Goal: Information Seeking & Learning: Learn about a topic

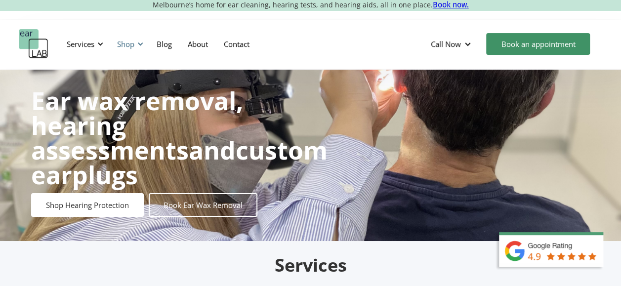
click at [123, 42] on div "Shop" at bounding box center [125, 44] width 17 height 10
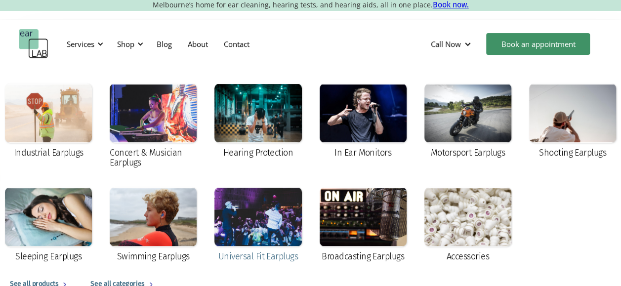
click at [286, 216] on div at bounding box center [258, 216] width 87 height 59
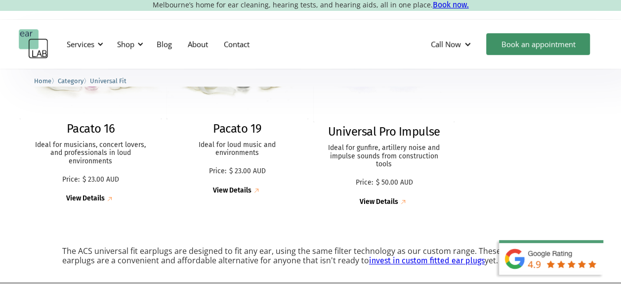
scroll to position [258, 0]
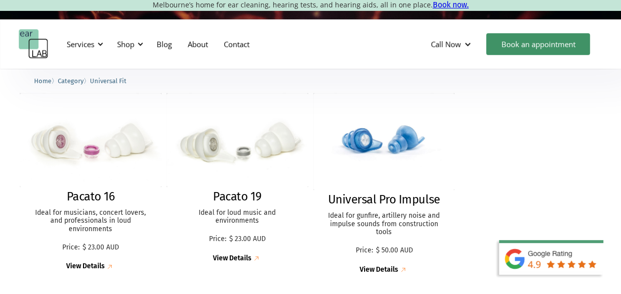
click at [108, 79] on span "Universal Fit" at bounding box center [108, 80] width 37 height 7
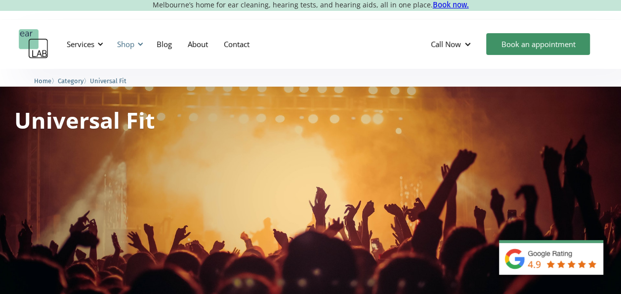
click at [128, 44] on div "Shop" at bounding box center [125, 44] width 17 height 10
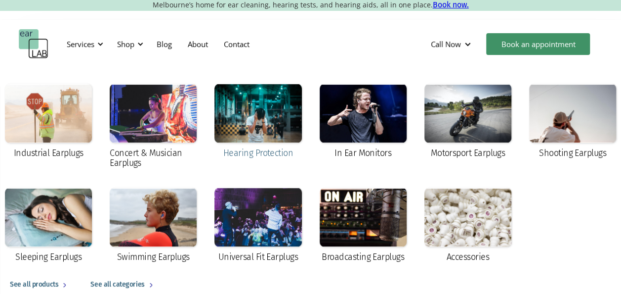
scroll to position [36, 0]
click at [270, 122] on div at bounding box center [258, 113] width 87 height 59
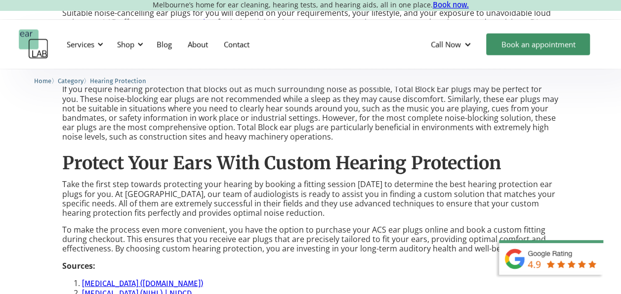
scroll to position [903, 0]
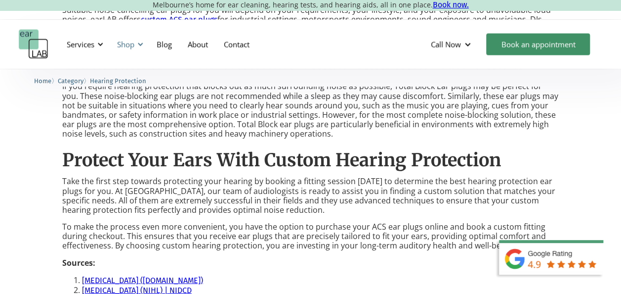
click at [139, 42] on div at bounding box center [140, 44] width 7 height 7
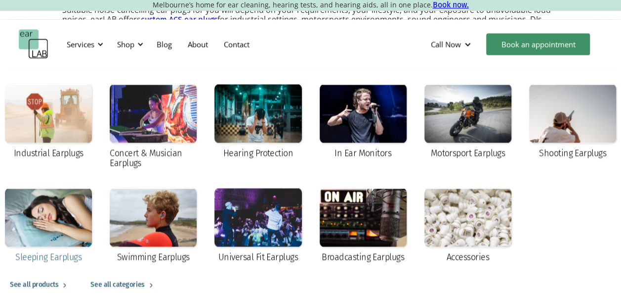
click at [50, 216] on div at bounding box center [48, 216] width 87 height 59
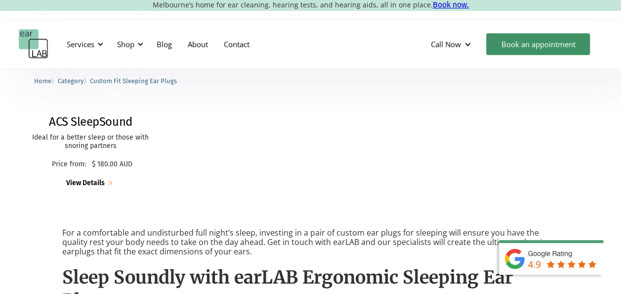
scroll to position [284, 0]
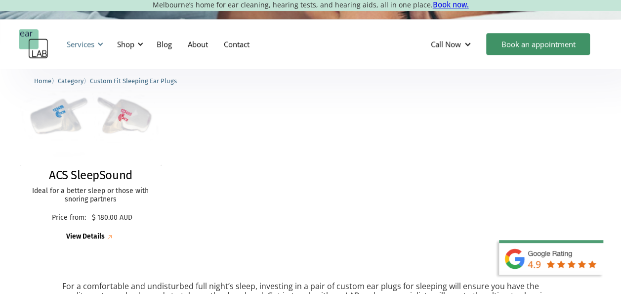
click at [94, 47] on div "Services" at bounding box center [81, 44] width 28 height 10
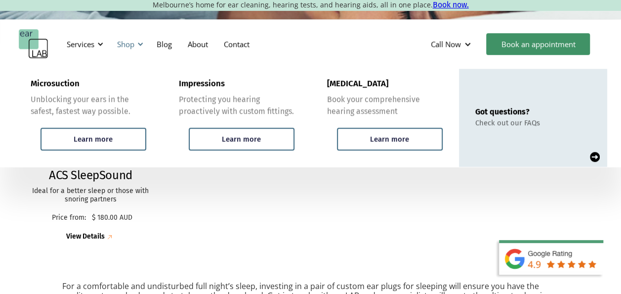
click at [124, 43] on div "Shop" at bounding box center [125, 44] width 17 height 10
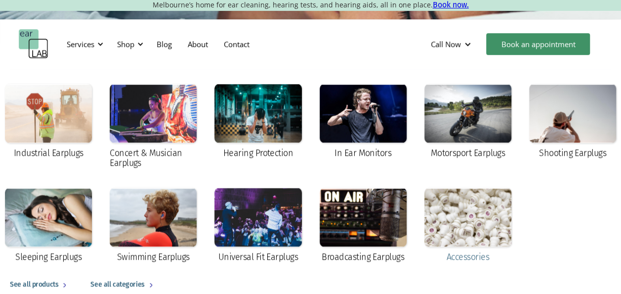
click at [443, 217] on div at bounding box center [468, 216] width 87 height 59
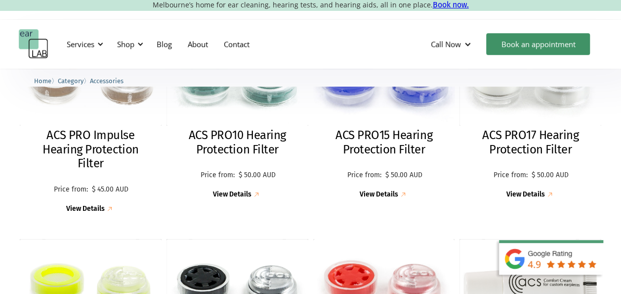
scroll to position [161, 0]
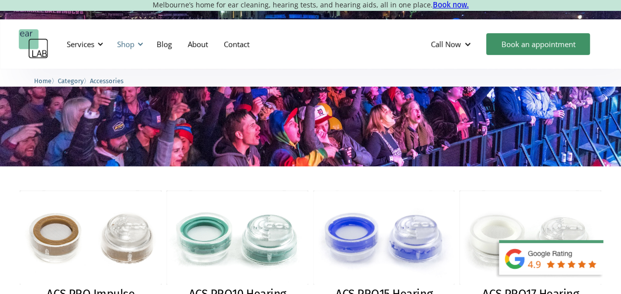
click at [124, 43] on div "Shop" at bounding box center [125, 44] width 17 height 10
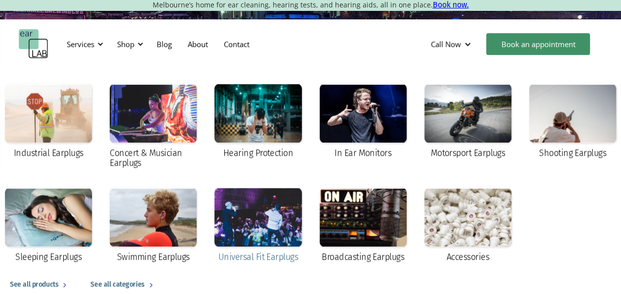
click at [276, 216] on div at bounding box center [258, 216] width 87 height 59
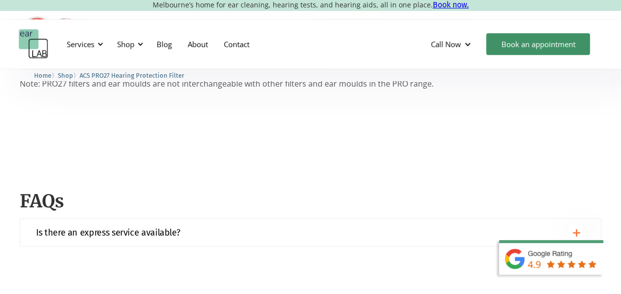
scroll to position [346, 0]
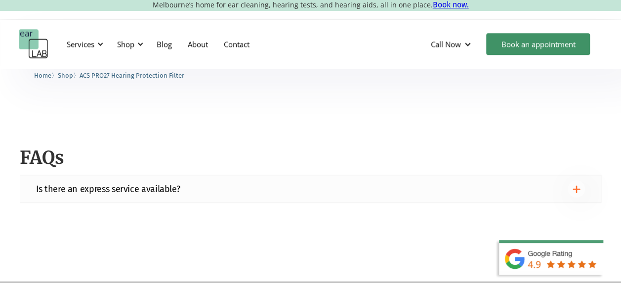
click at [244, 188] on div "Is there an express service available?" at bounding box center [310, 188] width 549 height 17
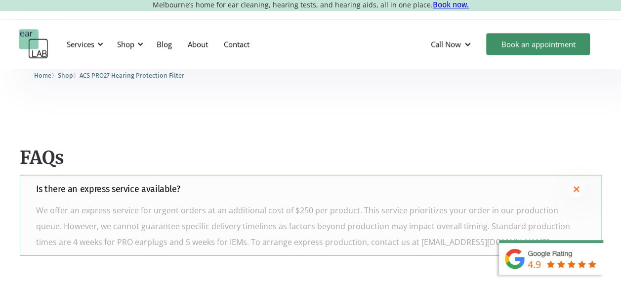
click at [238, 185] on div "Is there an express service available?" at bounding box center [310, 188] width 549 height 17
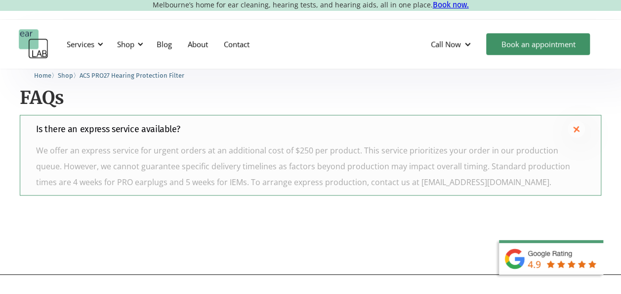
scroll to position [407, 0]
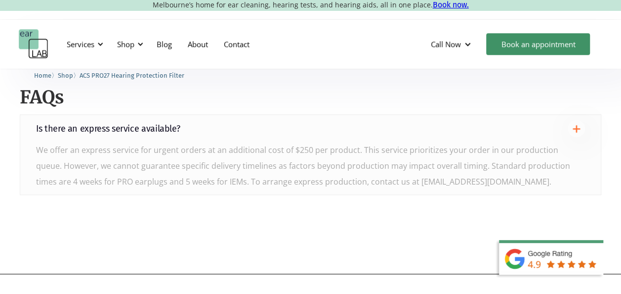
click at [243, 135] on div "Is there an express service available?" at bounding box center [310, 128] width 549 height 17
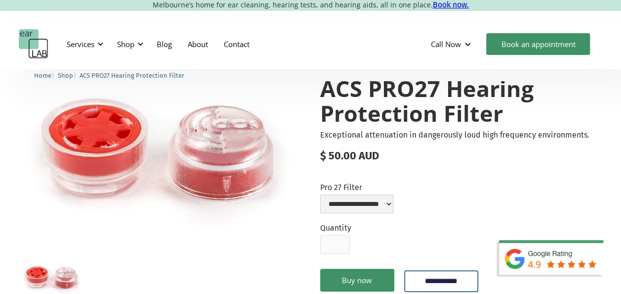
scroll to position [0, 0]
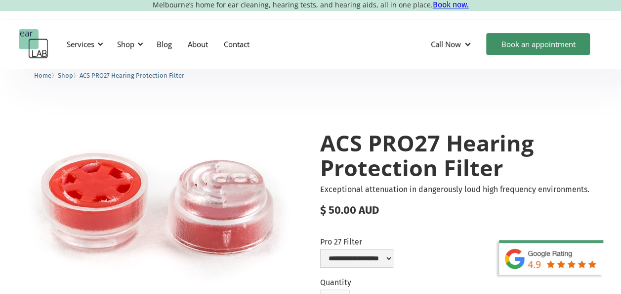
click at [330, 130] on h1 "ACS PRO27 Hearing Protection Filter" at bounding box center [461, 154] width 282 height 49
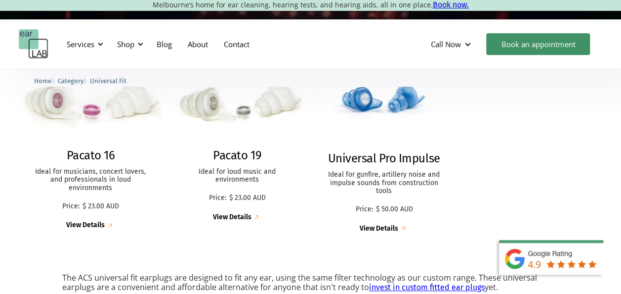
scroll to position [300, 0]
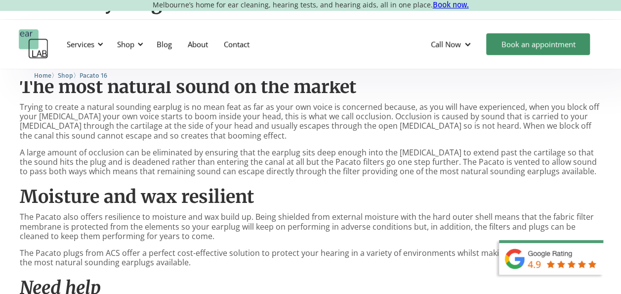
scroll to position [638, 0]
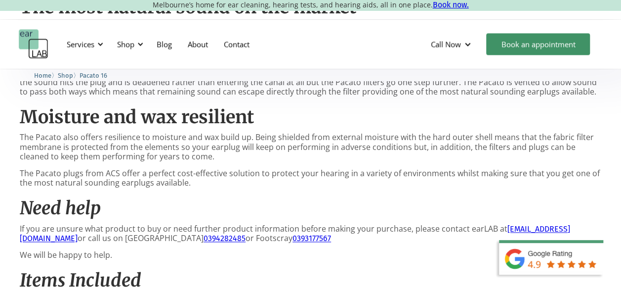
click at [318, 178] on p "The Pacato plugs from ACS offer a perfect cost-effective solution to protect yo…" at bounding box center [311, 178] width 582 height 19
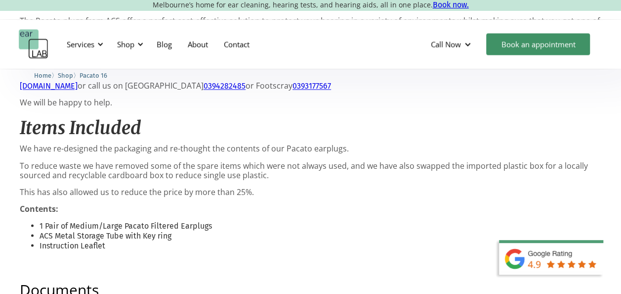
scroll to position [791, 0]
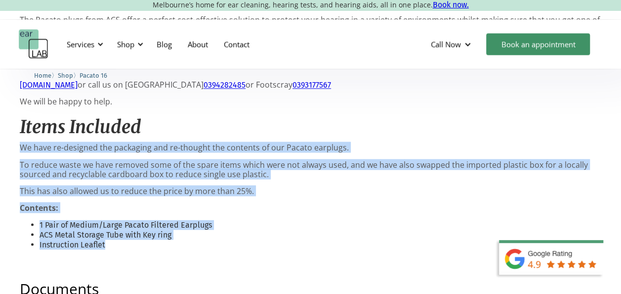
drag, startPoint x: 281, startPoint y: 107, endPoint x: 311, endPoint y: 241, distance: 137.8
click at [311, 241] on li "Instruction Leaflet" at bounding box center [321, 244] width 562 height 10
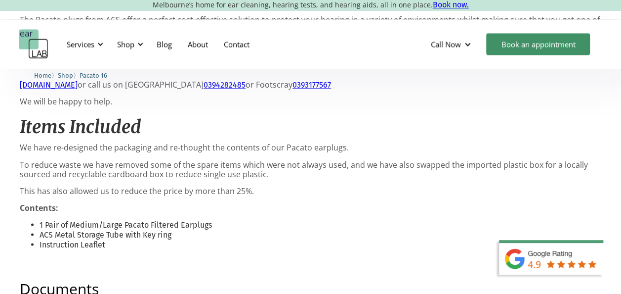
click at [274, 261] on p "‍" at bounding box center [311, 258] width 582 height 9
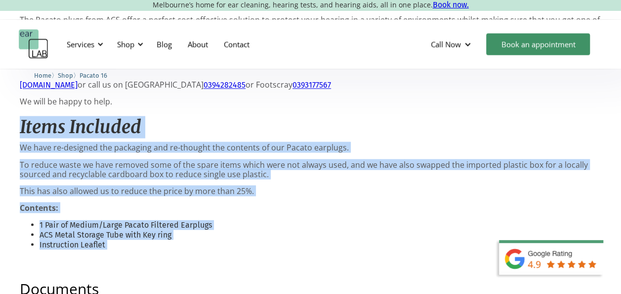
drag, startPoint x: 274, startPoint y: 261, endPoint x: 260, endPoint y: 97, distance: 165.2
drag, startPoint x: 260, startPoint y: 97, endPoint x: 253, endPoint y: 101, distance: 8.8
click at [253, 101] on p "We will be happy to help." at bounding box center [311, 101] width 582 height 9
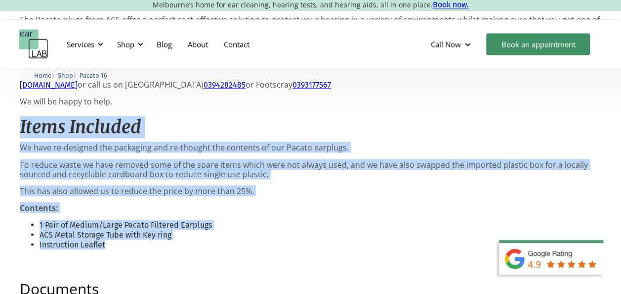
drag, startPoint x: 247, startPoint y: 95, endPoint x: 282, endPoint y: 243, distance: 151.5
click at [282, 243] on li "Instruction Leaflet" at bounding box center [321, 244] width 562 height 10
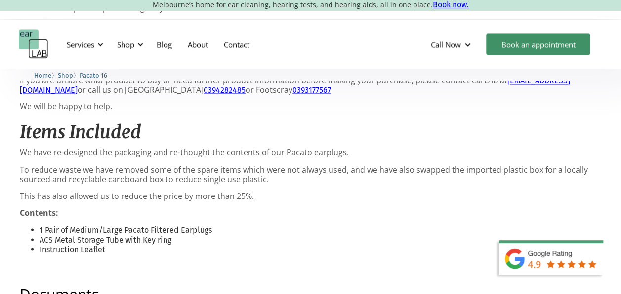
scroll to position [801, 0]
